Goal: Task Accomplishment & Management: Manage account settings

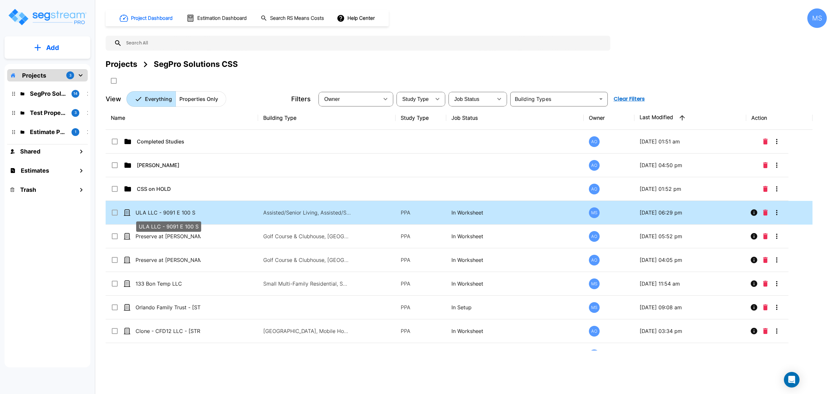
click at [169, 213] on p "ULA LLC - 9091 E 100 S" at bounding box center [167, 213] width 65 height 8
checkbox input "true"
click at [169, 213] on p "ULA LLC - 9091 E 100 S" at bounding box center [167, 213] width 65 height 8
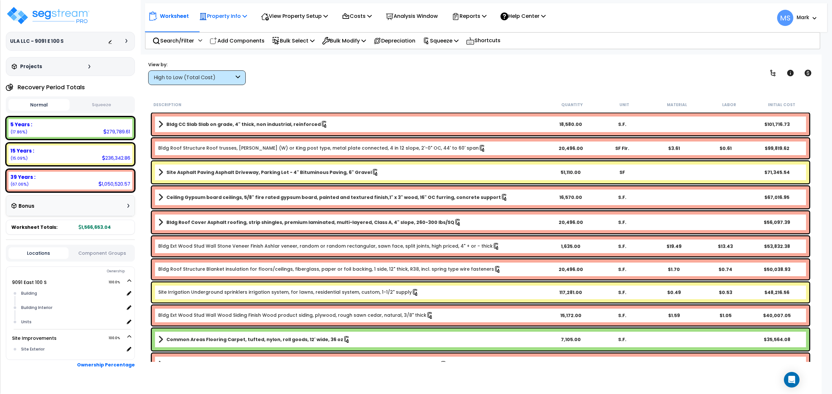
click at [222, 15] on p "Property Info" at bounding box center [223, 16] width 48 height 9
click at [229, 30] on link "Property Setup" at bounding box center [228, 30] width 64 height 13
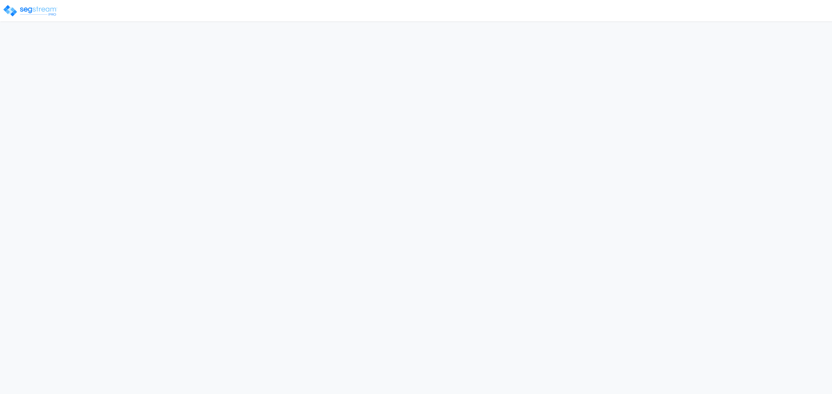
select select "2025"
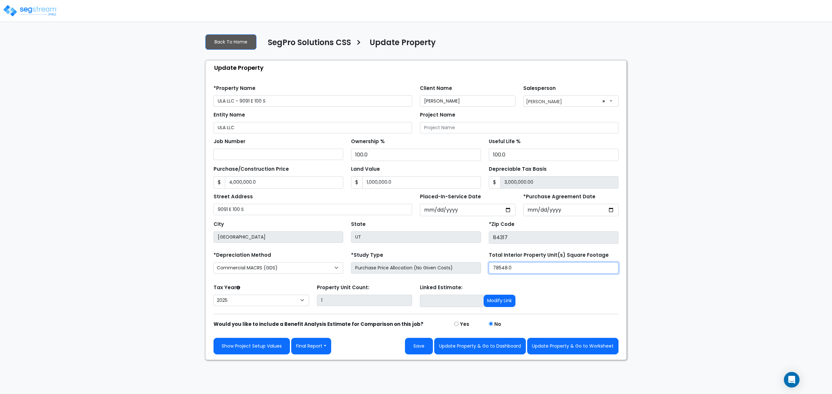
click at [542, 272] on input "78548.0" at bounding box center [554, 267] width 130 height 11
type input "17,548"
click at [579, 352] on button "Update Property & Go to Worksheet" at bounding box center [572, 346] width 91 height 17
type input "4000000"
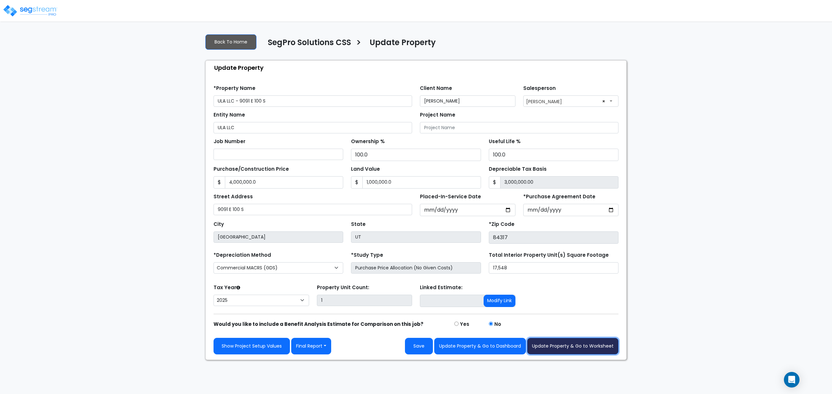
type input "1000000"
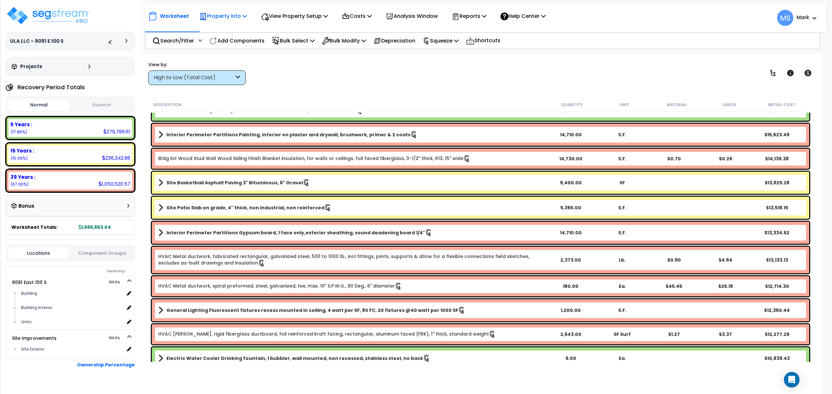
scroll to position [650, 0]
